Goal: Task Accomplishment & Management: Use online tool/utility

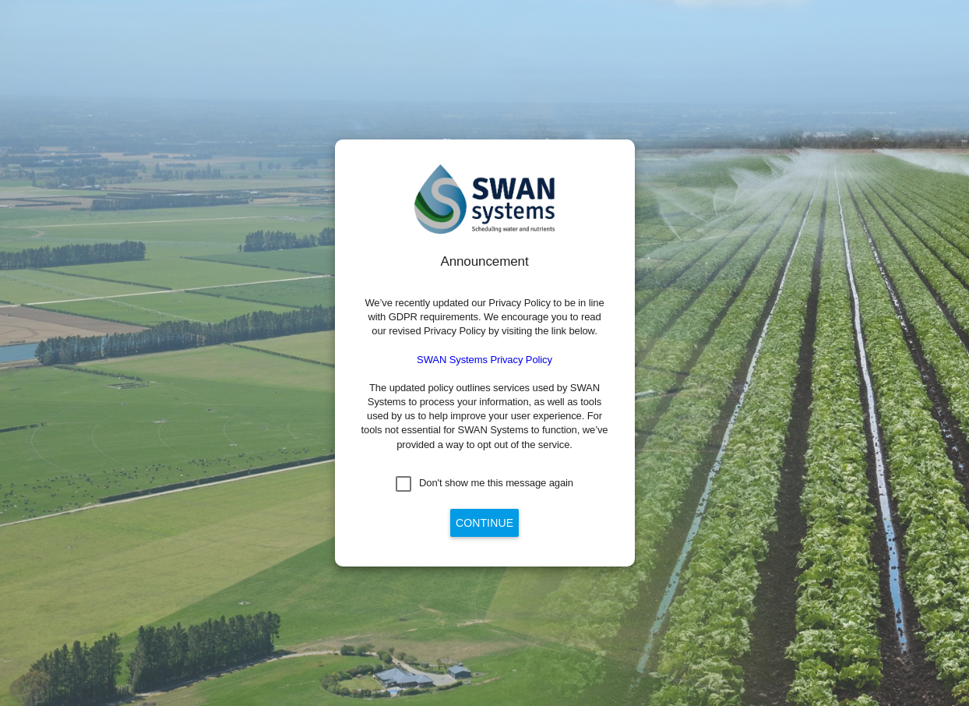
drag, startPoint x: 407, startPoint y: 482, endPoint x: 415, endPoint y: 489, distance: 10.0
click at [407, 482] on div "Don't show me this message again" at bounding box center [404, 484] width 16 height 16
click at [473, 518] on button "Continue" at bounding box center [484, 523] width 69 height 28
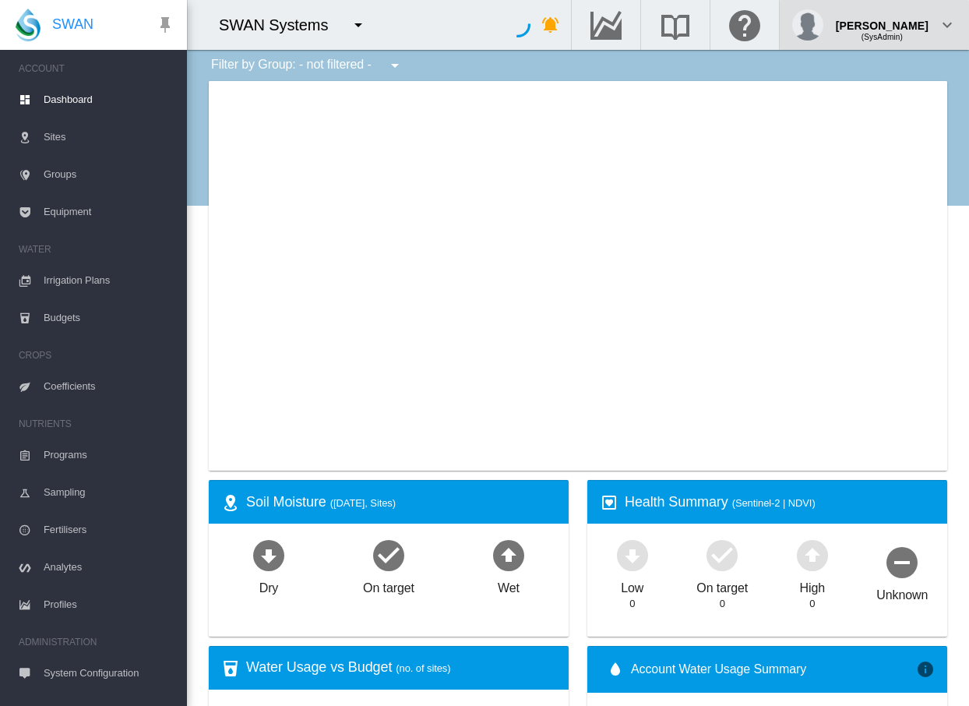
type input "**********"
